Goal: Task Accomplishment & Management: Use online tool/utility

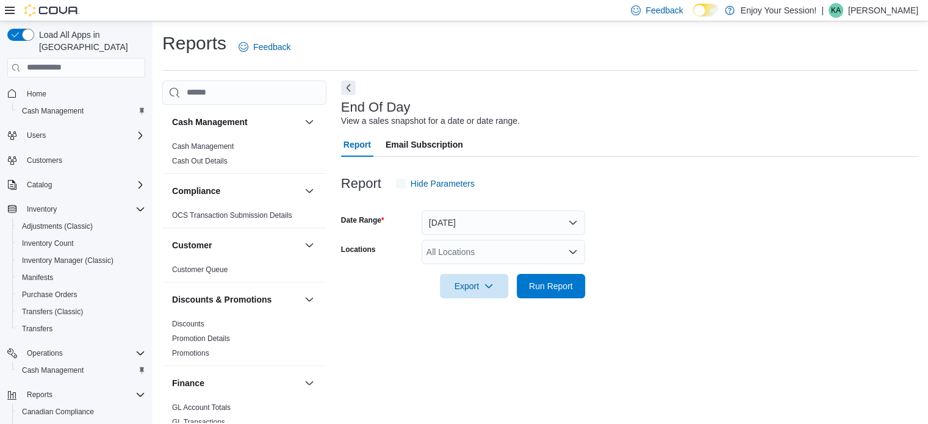
scroll to position [8, 0]
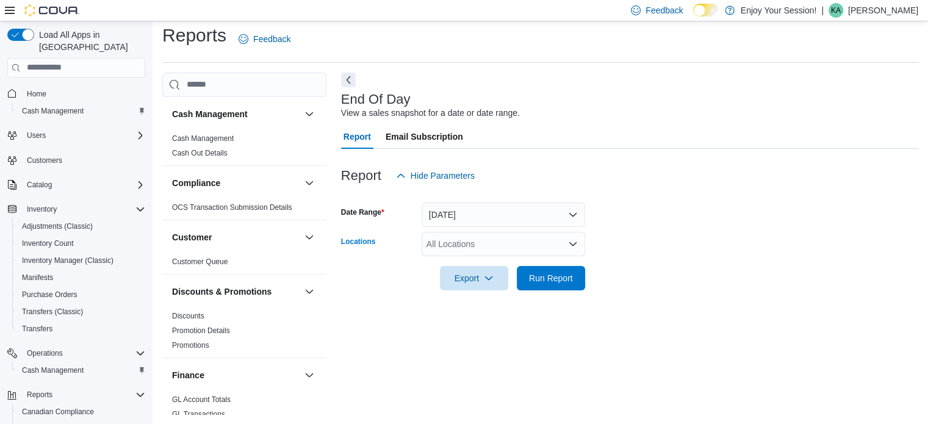
click at [483, 243] on div "All Locations" at bounding box center [504, 244] width 164 height 24
type input "***"
click at [463, 263] on span "Welland" at bounding box center [463, 265] width 31 height 12
drag, startPoint x: 697, startPoint y: 251, endPoint x: 573, endPoint y: 263, distance: 125.0
click at [693, 253] on form "Date Range [DATE] Locations Welland Export Run Report" at bounding box center [629, 239] width 577 height 103
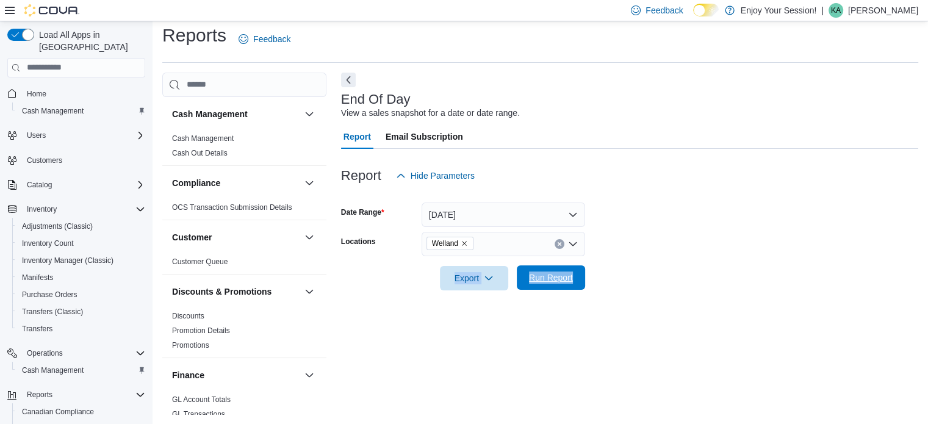
click at [572, 268] on form "Date Range [DATE] Locations Welland Export Run Report" at bounding box center [629, 239] width 577 height 103
click at [547, 279] on span "Run Report" at bounding box center [551, 278] width 44 height 12
